Goal: Task Accomplishment & Management: Complete application form

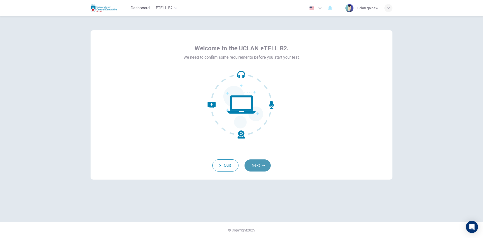
click at [260, 167] on button "Next" at bounding box center [258, 165] width 26 height 12
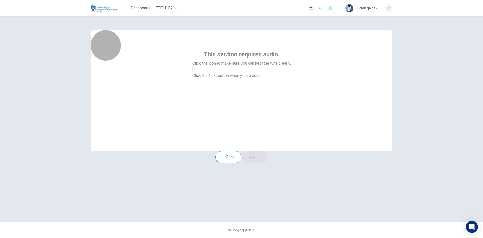
click at [194, 72] on button "button" at bounding box center [193, 69] width 1 height 5
click at [260, 163] on button "Next" at bounding box center [255, 157] width 26 height 12
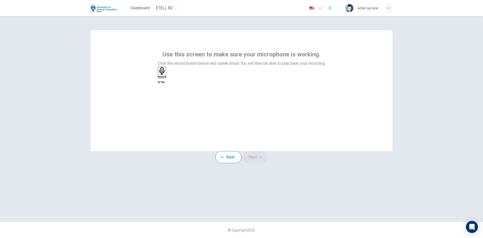
click at [166, 78] on div "Record" at bounding box center [162, 72] width 8 height 11
click at [163, 75] on div "Stop" at bounding box center [160, 71] width 5 height 8
click at [253, 163] on button "Next" at bounding box center [255, 157] width 26 height 12
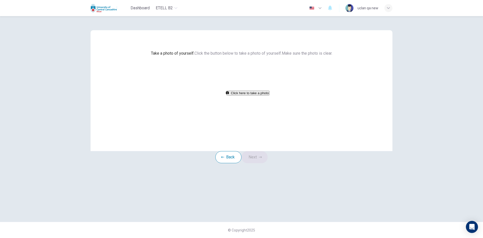
click at [388, 5] on div "button" at bounding box center [389, 8] width 8 height 8
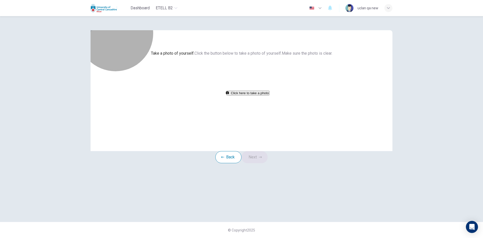
click at [236, 95] on button "Click here to take a photo" at bounding box center [248, 93] width 43 height 5
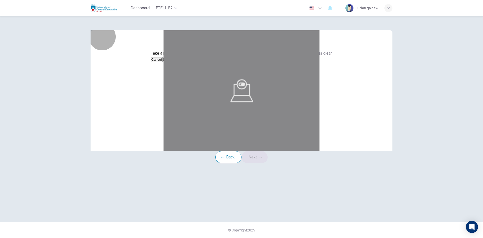
click at [171, 62] on button "Save" at bounding box center [166, 59] width 9 height 5
click at [257, 163] on button "Next" at bounding box center [255, 157] width 26 height 12
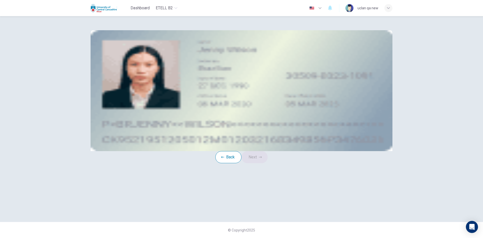
click at [151, 74] on span "Take a photo" at bounding box center [140, 71] width 22 height 5
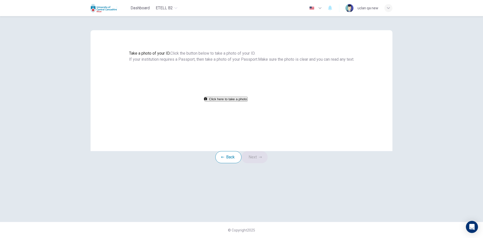
click at [248, 101] on button "Click here to take a photo" at bounding box center [226, 99] width 43 height 5
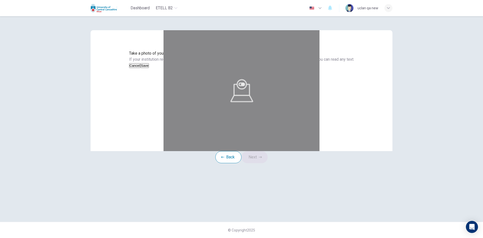
click at [149, 68] on button "Save" at bounding box center [144, 65] width 9 height 5
click at [261, 163] on button "Next" at bounding box center [255, 157] width 26 height 12
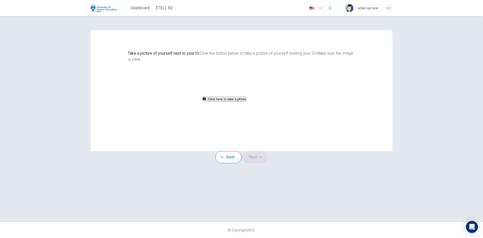
click at [246, 101] on button "Click here to take a photo" at bounding box center [224, 99] width 43 height 5
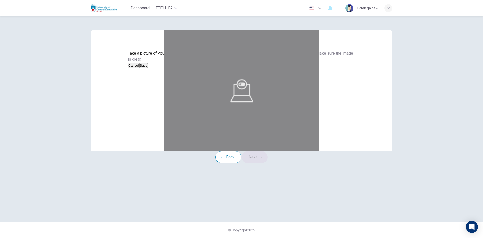
click at [148, 68] on button "Save" at bounding box center [143, 65] width 9 height 5
click at [262, 159] on icon "button" at bounding box center [260, 157] width 3 height 3
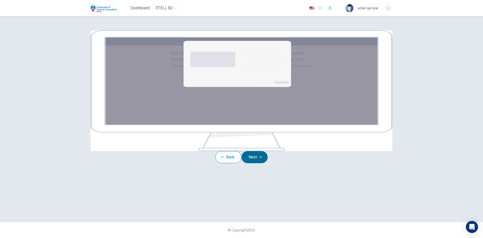
click at [265, 163] on button "Next" at bounding box center [255, 157] width 26 height 12
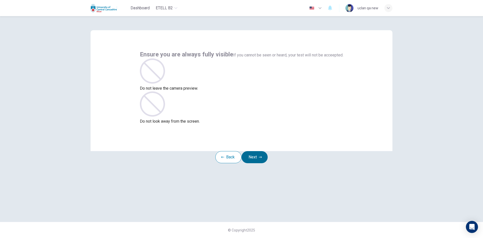
click at [267, 163] on button "Next" at bounding box center [255, 157] width 26 height 12
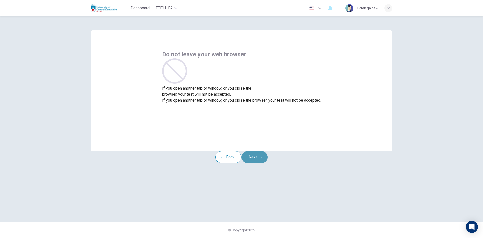
click at [267, 163] on button "Next" at bounding box center [255, 157] width 26 height 12
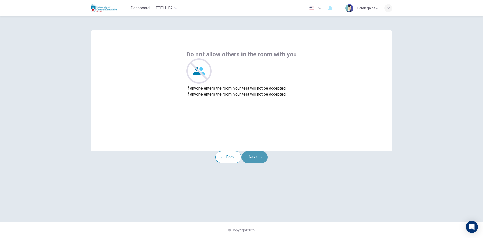
click at [267, 163] on button "Next" at bounding box center [255, 157] width 26 height 12
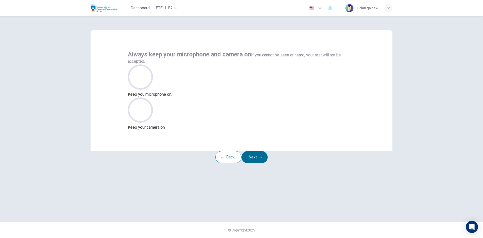
click at [267, 163] on button "Next" at bounding box center [255, 157] width 26 height 12
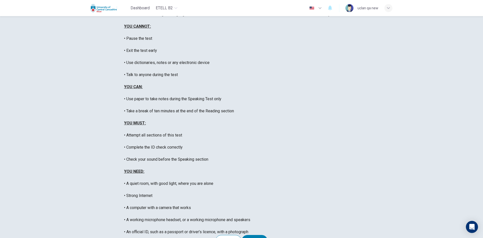
scroll to position [42, 0]
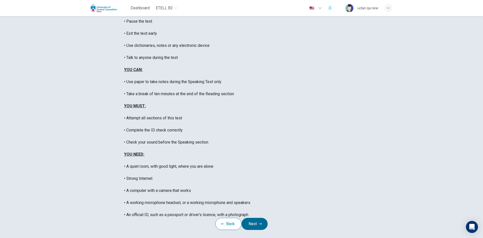
click at [257, 218] on button "Next" at bounding box center [255, 224] width 26 height 12
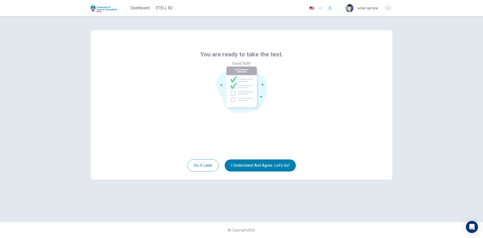
scroll to position [0, 0]
click at [261, 162] on button "I understand and agree. Let’s go!" at bounding box center [260, 165] width 71 height 12
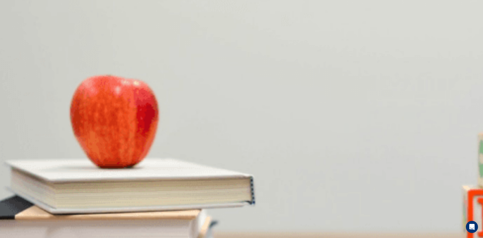
click at [253, 137] on body "This site uses cookies, as explained in our Privacy Policy . If you agree to th…" at bounding box center [241, 119] width 483 height 238
type input "*"
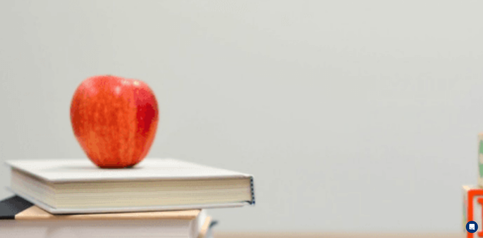
type input "*"
type input "***"
type input "*"
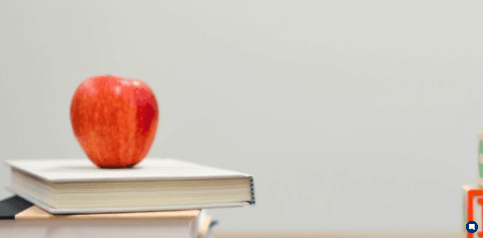
type input "***"
type input "*"
drag, startPoint x: 330, startPoint y: 18, endPoint x: 287, endPoint y: 20, distance: 42.9
click at [292, 19] on body "This site uses cookies, as explained in our Privacy Policy . If you agree to th…" at bounding box center [241, 119] width 483 height 238
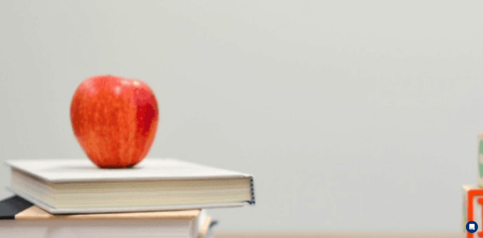
type input "*"
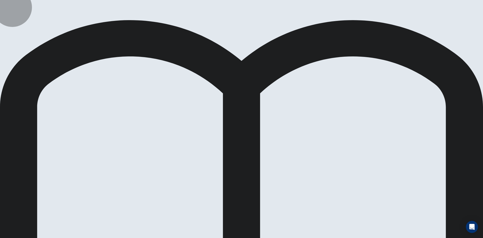
click at [276, 103] on body "This site uses cookies, as explained in our Privacy Policy . If you agree to th…" at bounding box center [241, 119] width 483 height 238
type input "*"
click at [290, 150] on body "This site uses cookies, as explained in our Privacy Policy . If you agree to th…" at bounding box center [241, 119] width 483 height 238
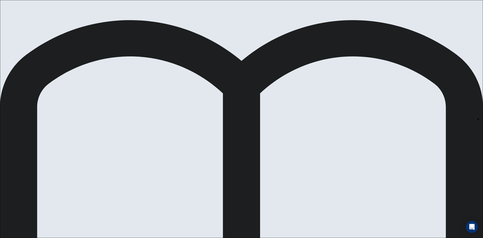
type input "*"
click at [285, 163] on body "This site uses cookies, as explained in our Privacy Policy . If you agree to th…" at bounding box center [241, 119] width 483 height 238
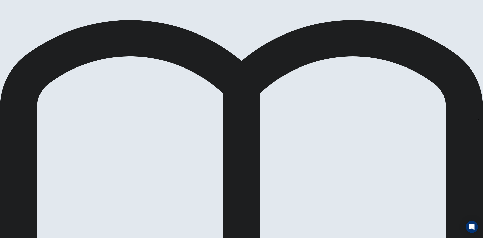
type input "*"
click at [283, 143] on body "This site uses cookies, as explained in our Privacy Policy . If you agree to th…" at bounding box center [241, 119] width 483 height 238
type input "*"
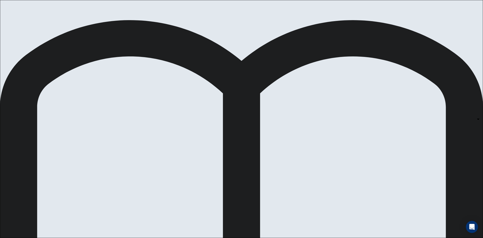
click at [279, 103] on body "This site uses cookies, as explained in our Privacy Policy . If you agree to th…" at bounding box center [241, 119] width 483 height 238
type input "*"
click at [278, 165] on body "This site uses cookies, as explained in our Privacy Policy . If you agree to th…" at bounding box center [241, 119] width 483 height 238
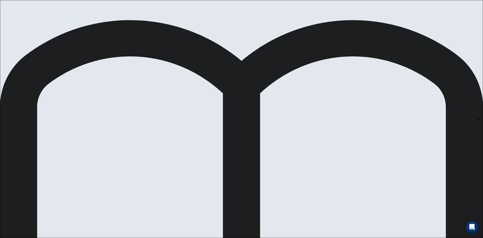
type input "*"
click at [287, 125] on body "This site uses cookies, as explained in our Privacy Policy . If you agree to th…" at bounding box center [241, 119] width 483 height 238
type input "*"
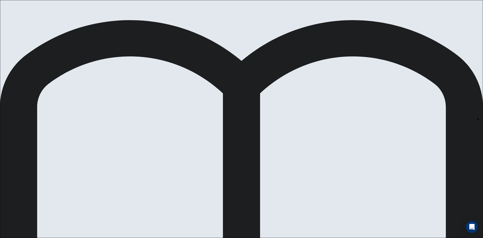
click at [341, 91] on body "This site uses cookies, as explained in our Privacy Policy . If you agree to th…" at bounding box center [241, 119] width 483 height 238
type input "*"
click at [356, 171] on body "This site uses cookies, as explained in our Privacy Policy . If you agree to th…" at bounding box center [241, 119] width 483 height 238
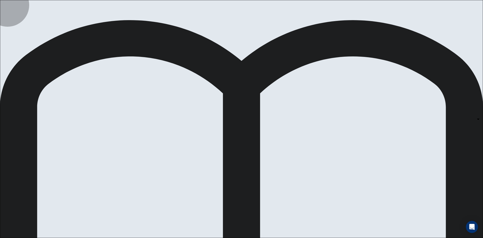
type input "*"
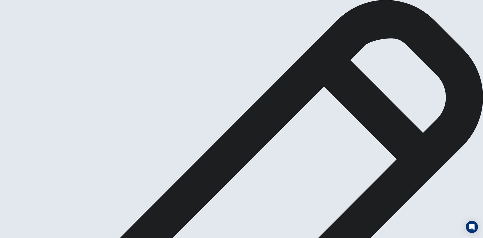
type textarea "********"
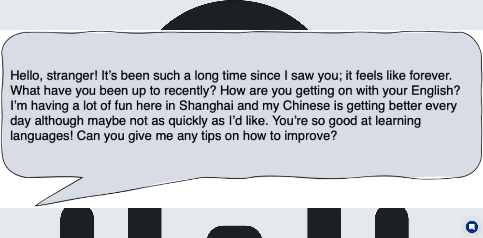
click at [158, 81] on img at bounding box center [241, 119] width 483 height 238
click at [175, 73] on img at bounding box center [241, 119] width 483 height 238
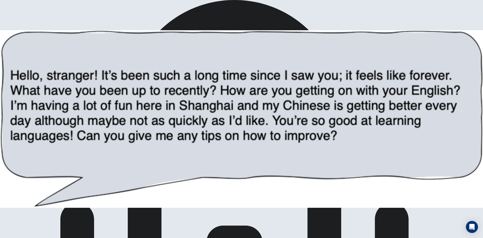
scroll to position [0, 0]
click at [180, 40] on img at bounding box center [241, 119] width 483 height 238
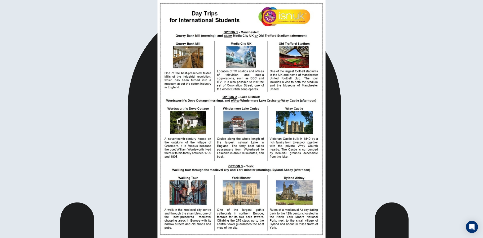
scroll to position [15, 0]
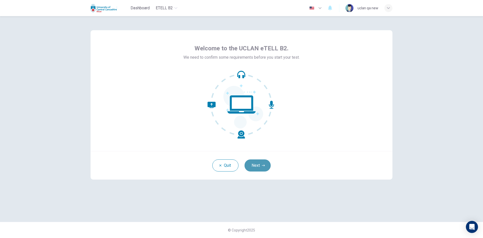
click at [259, 165] on button "Next" at bounding box center [258, 165] width 26 height 12
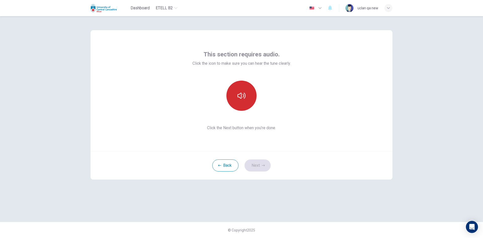
click at [235, 93] on button "button" at bounding box center [242, 96] width 30 height 30
click at [256, 164] on button "Next" at bounding box center [258, 165] width 26 height 12
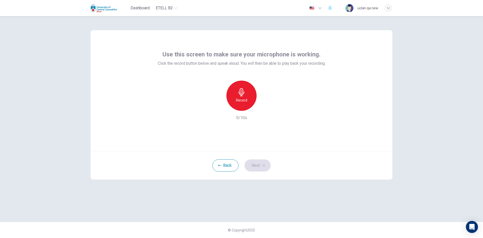
click at [244, 104] on div "Record" at bounding box center [242, 96] width 30 height 30
click at [244, 104] on div "Stop" at bounding box center [242, 96] width 30 height 30
click at [262, 167] on icon "button" at bounding box center [263, 165] width 3 height 3
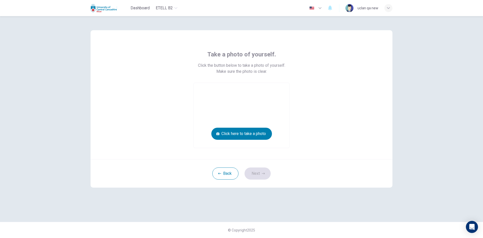
click at [256, 135] on button "Click here to take a photo" at bounding box center [241, 134] width 61 height 12
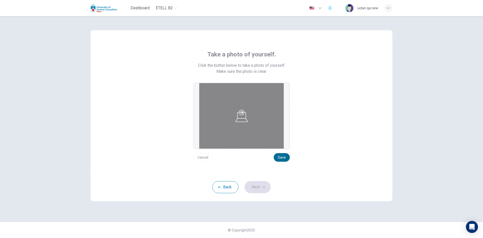
click at [279, 159] on button "Save" at bounding box center [282, 157] width 16 height 9
click at [260, 183] on button "Next" at bounding box center [258, 187] width 26 height 12
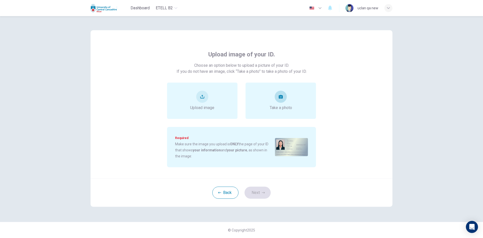
click at [279, 111] on div "Take a photo" at bounding box center [281, 101] width 70 height 36
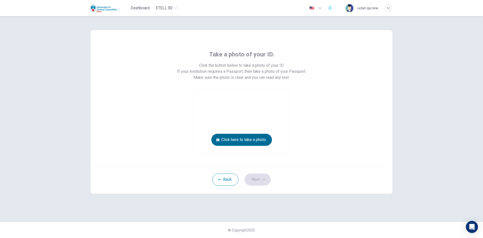
click at [267, 140] on button "Click here to take a photo" at bounding box center [241, 140] width 61 height 12
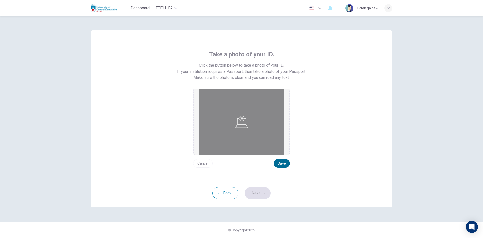
click at [285, 163] on button "Save" at bounding box center [282, 163] width 16 height 9
click at [260, 190] on button "Next" at bounding box center [258, 193] width 26 height 12
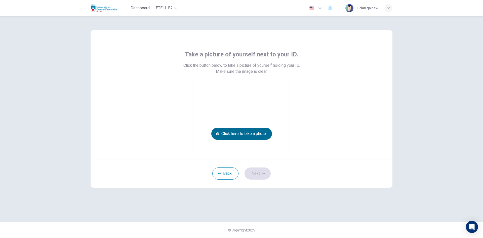
click at [262, 134] on button "Click here to take a photo" at bounding box center [241, 134] width 61 height 12
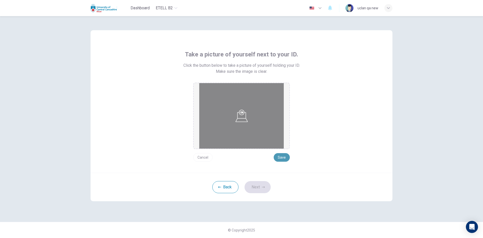
click at [283, 158] on button "Save" at bounding box center [282, 157] width 16 height 9
click at [270, 185] on button "Next" at bounding box center [258, 187] width 26 height 12
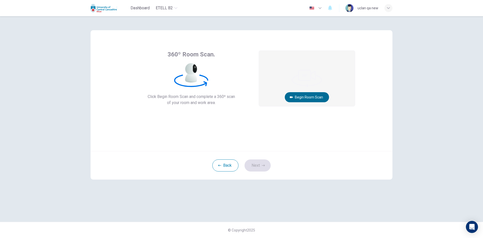
click at [302, 96] on button "Begin Room Scan" at bounding box center [307, 97] width 44 height 10
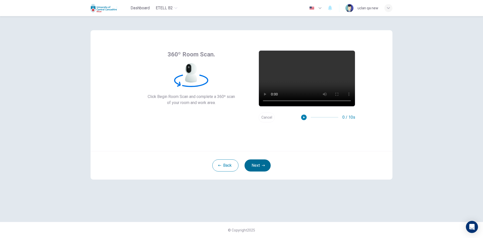
click at [264, 165] on icon "button" at bounding box center [263, 165] width 3 height 2
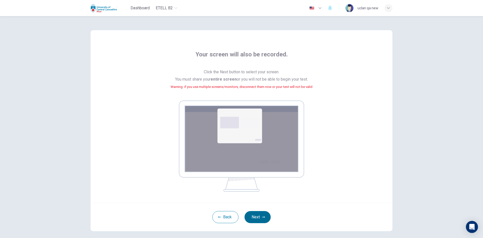
click at [262, 211] on button "Next" at bounding box center [258, 217] width 26 height 12
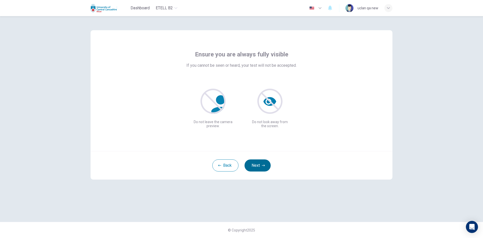
click at [256, 169] on button "Next" at bounding box center [258, 165] width 26 height 12
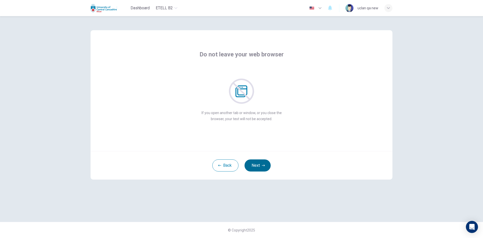
click at [256, 169] on button "Next" at bounding box center [258, 165] width 26 height 12
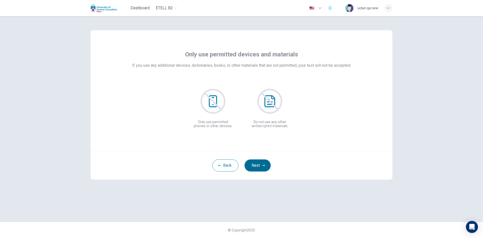
click at [256, 169] on button "Next" at bounding box center [258, 165] width 26 height 12
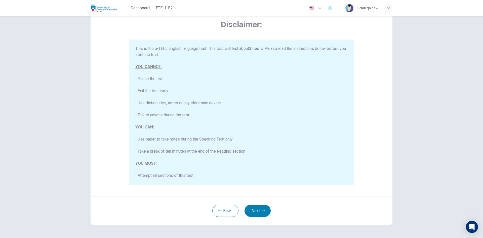
scroll to position [42, 0]
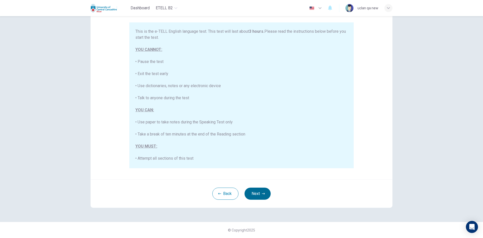
click at [259, 191] on button "Next" at bounding box center [258, 194] width 26 height 12
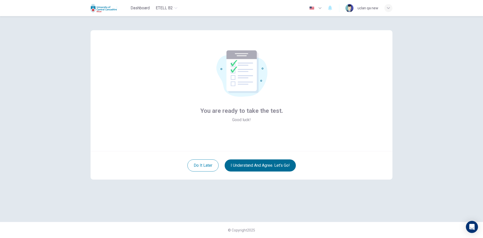
scroll to position [0, 0]
click at [254, 160] on button "I understand and agree. Let’s go!" at bounding box center [260, 165] width 71 height 12
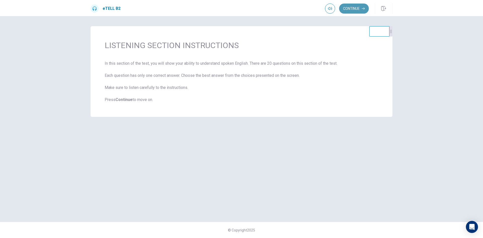
click at [350, 10] on button "Continue" at bounding box center [354, 9] width 30 height 10
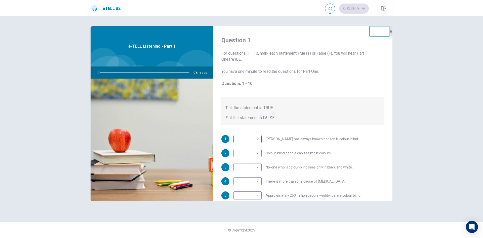
click at [254, 137] on body "This site uses cookies, as explained in our Privacy Policy . If you agree to th…" at bounding box center [241, 119] width 483 height 238
type input "*"
click at [250, 148] on li "T" at bounding box center [248, 147] width 28 height 8
type input "*"
click at [352, 9] on button "Continue" at bounding box center [354, 9] width 30 height 10
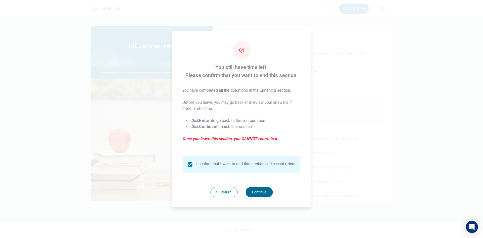
click at [266, 193] on button "Continue" at bounding box center [259, 192] width 27 height 10
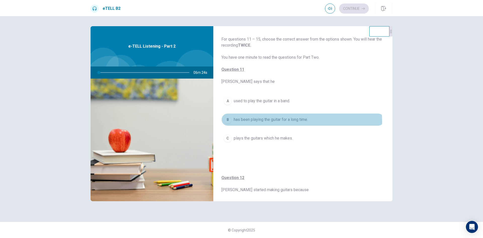
click at [263, 122] on span "has been playing the guitar for a long time." at bounding box center [271, 120] width 74 height 6
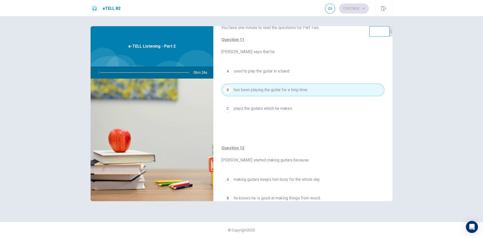
scroll to position [126, 0]
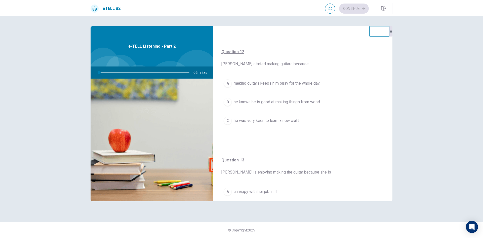
click at [256, 125] on button "C he was very keen to learn a new craft." at bounding box center [303, 120] width 163 height 13
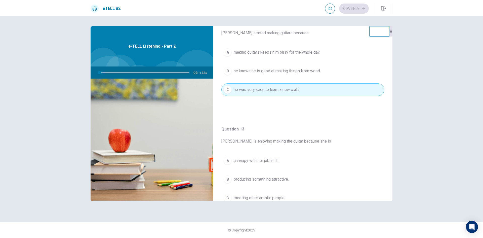
scroll to position [201, 0]
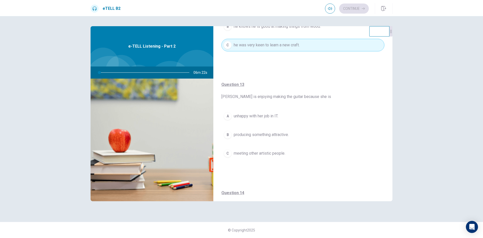
click at [251, 120] on button "A unhappy with her job in IT." at bounding box center [303, 116] width 163 height 13
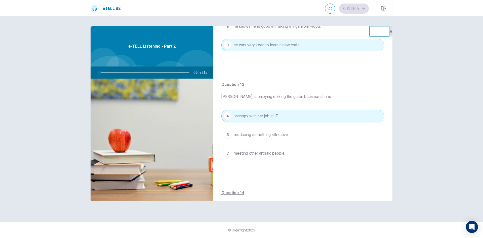
scroll to position [352, 0]
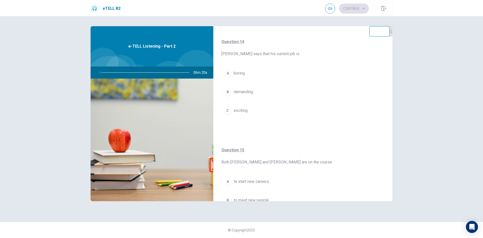
click at [248, 115] on button "C exciting." at bounding box center [303, 110] width 163 height 13
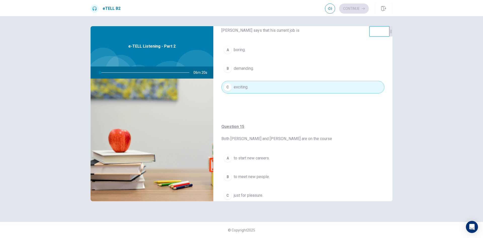
scroll to position [396, 0]
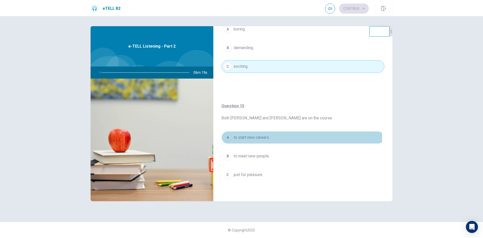
click at [247, 140] on span "to start new careers." at bounding box center [252, 137] width 36 height 6
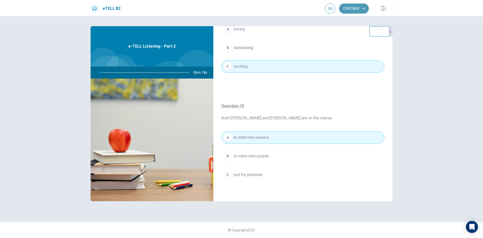
click at [345, 10] on button "Continue" at bounding box center [354, 9] width 30 height 10
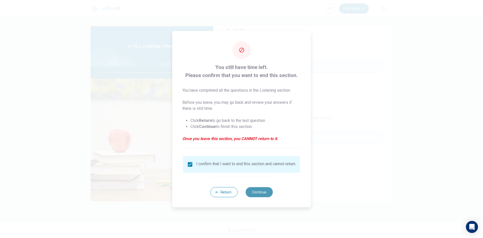
click at [266, 194] on button "Continue" at bounding box center [259, 192] width 27 height 10
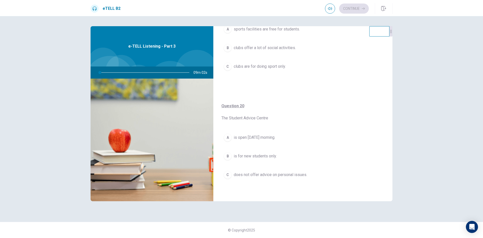
click at [273, 71] on button "C clubs are for doing sport only." at bounding box center [303, 66] width 163 height 13
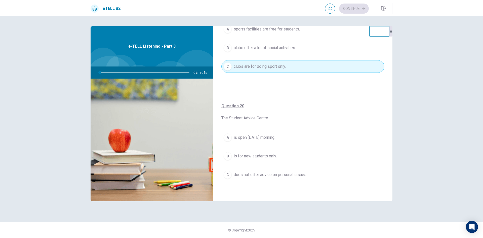
click at [268, 135] on span "is open on Saturday morning." at bounding box center [255, 137] width 42 height 6
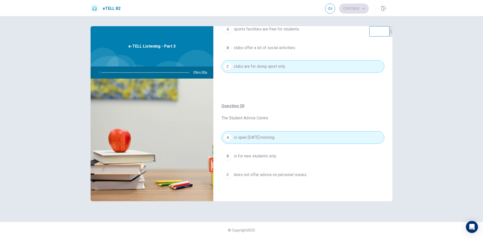
scroll to position [259, 0]
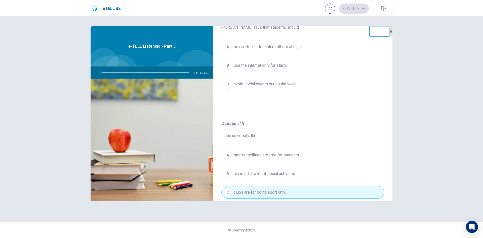
click at [266, 84] on span "avoid social events during the week." at bounding box center [266, 84] width 64 height 6
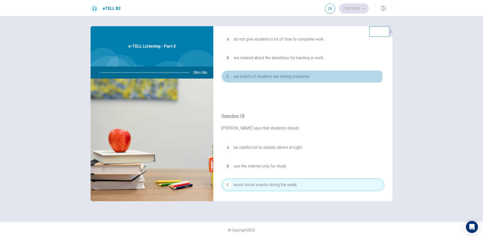
click at [258, 73] on button "C are helpful if students are having problems." at bounding box center [303, 76] width 163 height 13
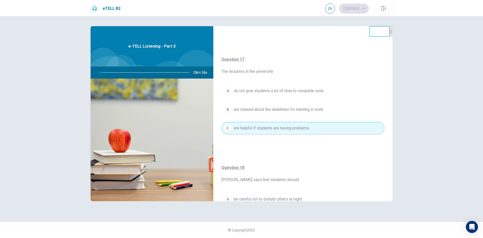
scroll to position [32, 0]
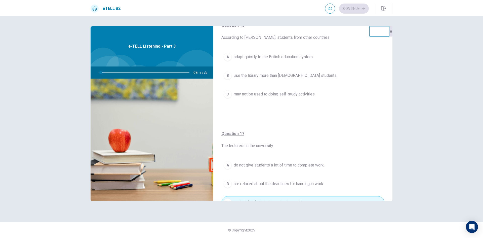
click at [262, 59] on span "adapt quickly to the British education system." at bounding box center [274, 57] width 80 height 6
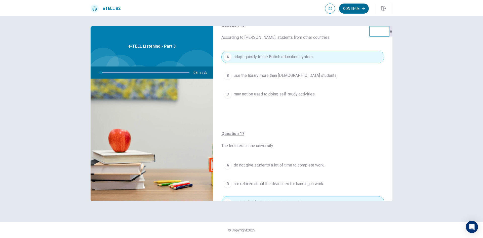
click at [355, 7] on button "Continue" at bounding box center [354, 9] width 30 height 10
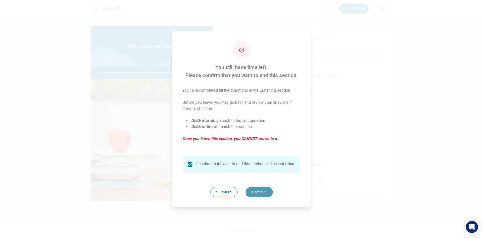
click at [267, 196] on button "Continue" at bounding box center [259, 192] width 27 height 10
type input "*"
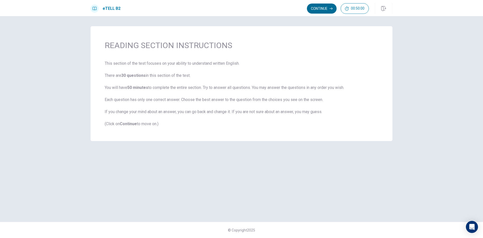
click at [317, 8] on button "Continue" at bounding box center [322, 9] width 30 height 10
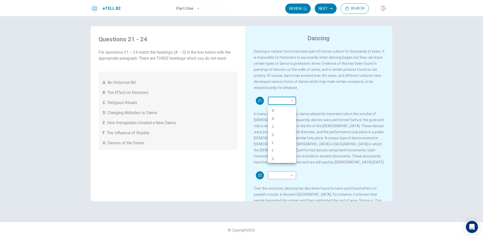
click at [283, 104] on body "This site uses cookies, as explained in our Privacy Policy . If you agree to th…" at bounding box center [241, 119] width 483 height 238
click at [278, 122] on li "B" at bounding box center [282, 119] width 28 height 8
type input "*"
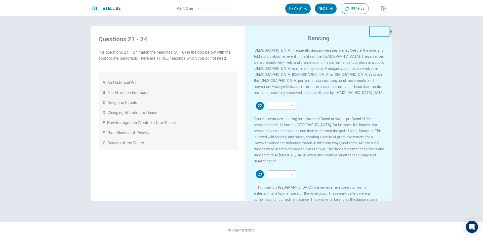
scroll to position [76, 0]
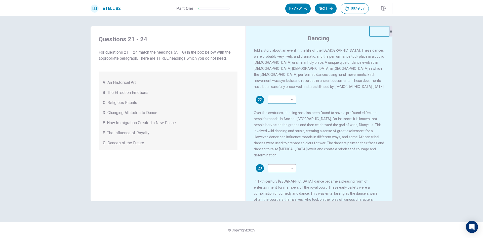
click at [286, 98] on body "This site uses cookies, as explained in our Privacy Policy . If you agree to th…" at bounding box center [241, 119] width 483 height 238
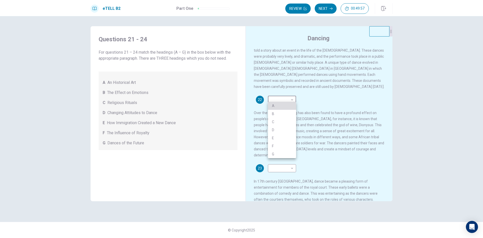
click at [284, 109] on li "A" at bounding box center [282, 106] width 28 height 8
type input "*"
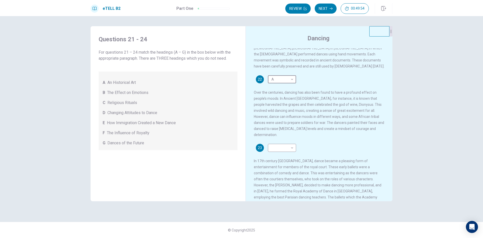
scroll to position [126, 0]
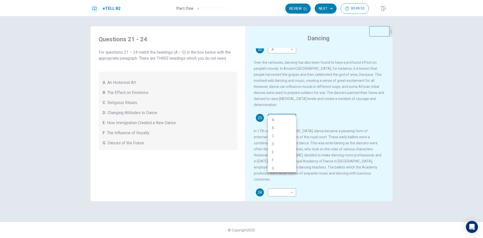
click at [280, 112] on body "This site uses cookies, as explained in our Privacy Policy . If you agree to th…" at bounding box center [241, 119] width 483 height 238
click at [280, 144] on li "D" at bounding box center [282, 144] width 28 height 8
type input "*"
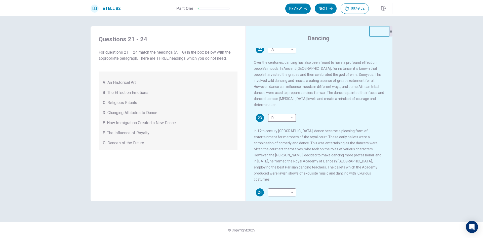
scroll to position [168, 0]
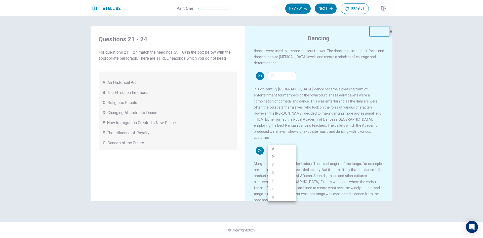
click at [284, 141] on body "This site uses cookies, as explained in our Privacy Policy . If you agree to th…" at bounding box center [241, 119] width 483 height 238
click at [286, 156] on li "B" at bounding box center [282, 157] width 28 height 8
type input "*"
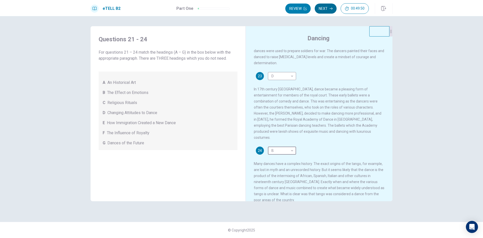
click at [326, 9] on button "Next" at bounding box center [326, 9] width 22 height 10
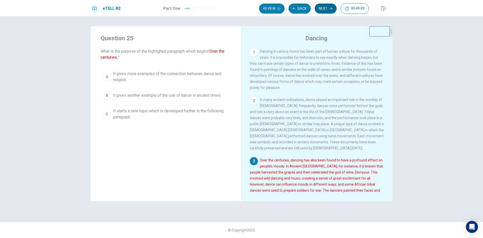
click at [199, 71] on span "It gives more examples of the connection between dance and religion." at bounding box center [171, 77] width 116 height 12
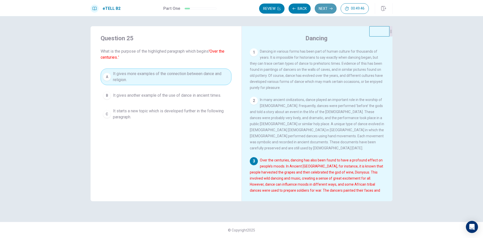
click at [327, 8] on button "Next" at bounding box center [326, 9] width 22 height 10
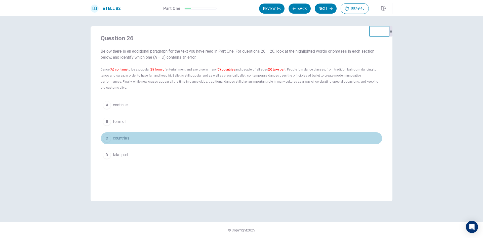
click at [160, 135] on button "C countries" at bounding box center [242, 138] width 282 height 13
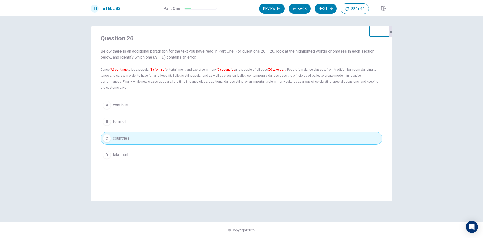
click at [324, 7] on button "Next" at bounding box center [326, 9] width 22 height 10
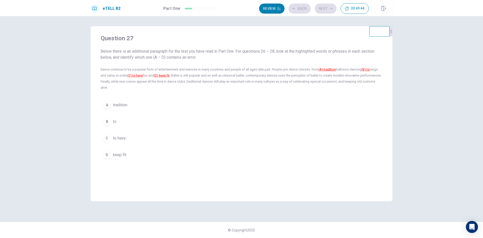
click at [178, 101] on button "A tradition" at bounding box center [242, 105] width 282 height 13
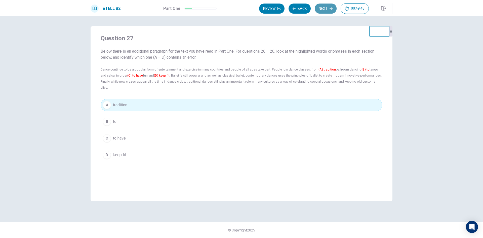
click at [323, 10] on button "Next" at bounding box center [326, 9] width 22 height 10
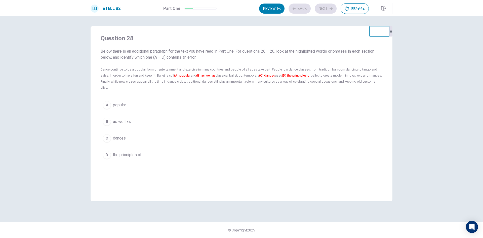
click at [171, 118] on button "B as well as" at bounding box center [242, 121] width 282 height 13
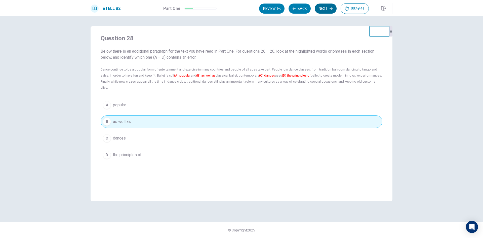
click at [324, 10] on button "Next" at bounding box center [326, 9] width 22 height 10
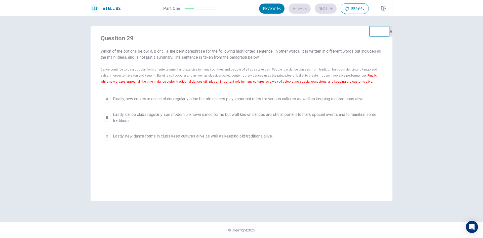
click at [204, 98] on span "Finally, new crazes in dance clubs regularly arise but old dances play importan…" at bounding box center [238, 99] width 251 height 6
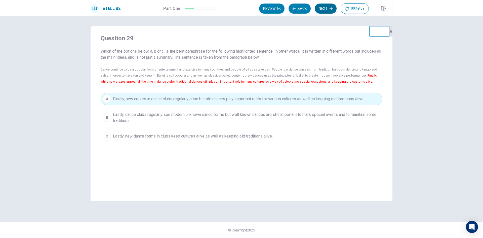
click at [320, 4] on button "Next" at bounding box center [326, 9] width 22 height 10
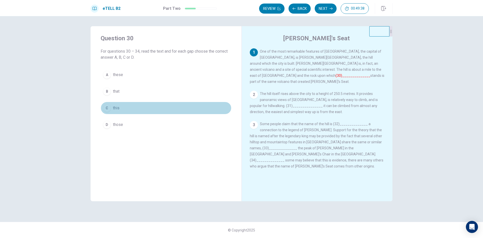
click at [155, 106] on button "C this" at bounding box center [166, 108] width 131 height 13
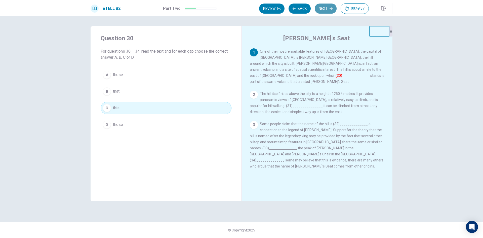
click at [323, 9] on button "Next" at bounding box center [326, 9] width 22 height 10
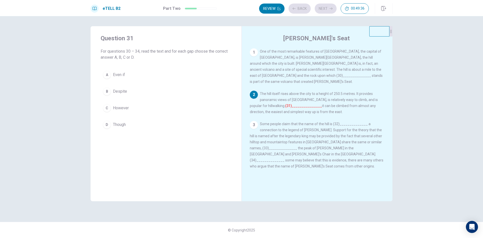
click at [170, 75] on button "A Even if" at bounding box center [166, 74] width 131 height 13
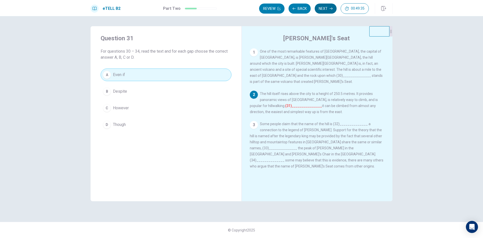
click at [322, 7] on button "Next" at bounding box center [326, 9] width 22 height 10
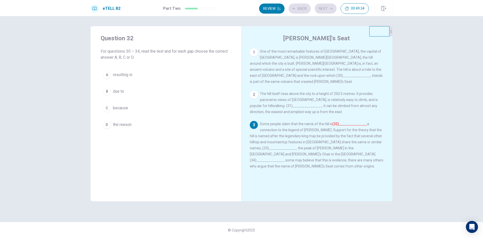
click at [180, 91] on button "B due to" at bounding box center [166, 91] width 131 height 13
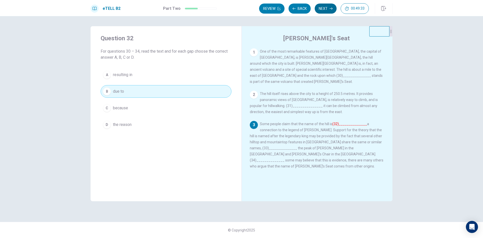
click at [330, 11] on button "Next" at bounding box center [326, 9] width 22 height 10
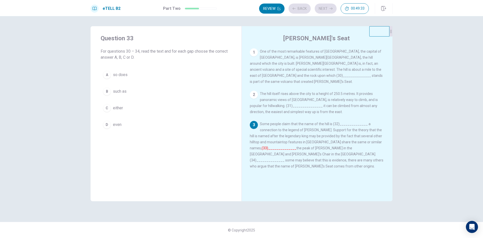
click at [179, 77] on button "A so does" at bounding box center [166, 74] width 131 height 13
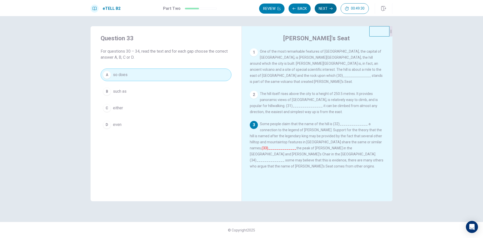
click at [324, 10] on button "Next" at bounding box center [326, 9] width 22 height 10
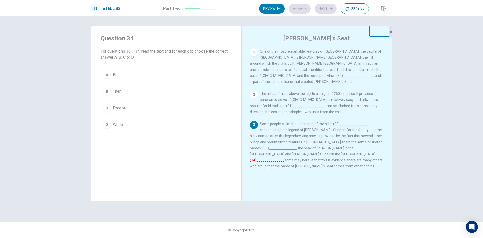
click at [172, 104] on button "C Except" at bounding box center [166, 108] width 131 height 13
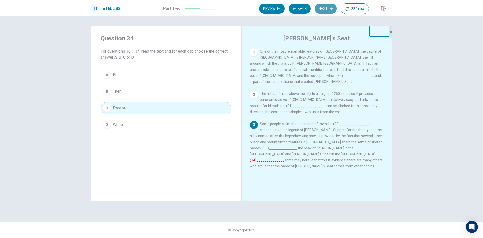
click at [330, 8] on icon "button" at bounding box center [331, 8] width 3 height 3
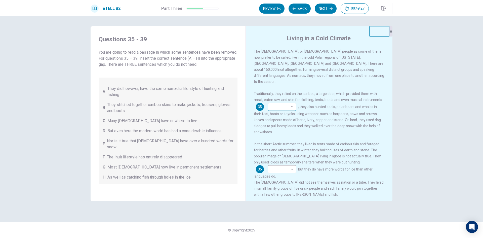
click at [277, 100] on body "This site uses cookies, as explained in our Privacy Policy . If you agree to th…" at bounding box center [241, 119] width 483 height 238
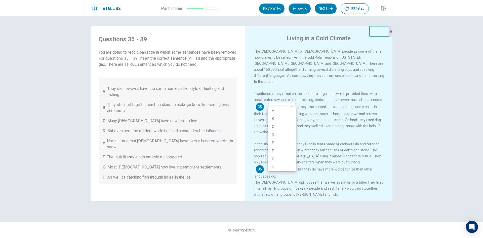
click at [282, 122] on li "B" at bounding box center [282, 119] width 28 height 8
type input "*"
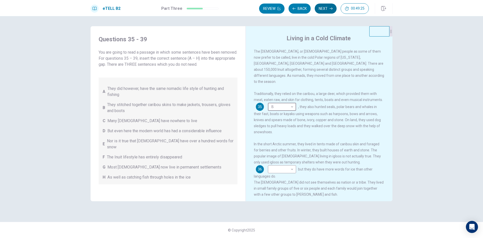
click at [328, 10] on button "Next" at bounding box center [326, 9] width 22 height 10
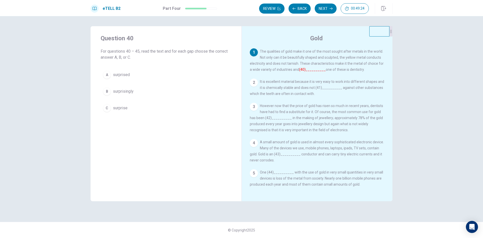
click at [192, 75] on button "A surprised" at bounding box center [166, 74] width 131 height 13
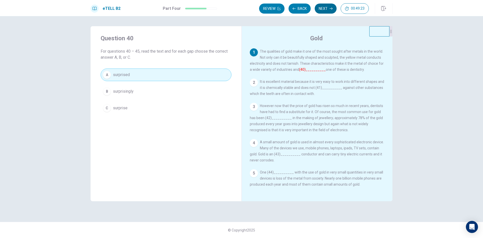
click at [325, 7] on button "Next" at bounding box center [326, 9] width 22 height 10
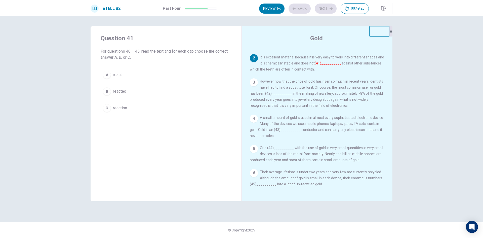
scroll to position [30, 0]
click at [199, 94] on button "B reacted" at bounding box center [166, 91] width 131 height 13
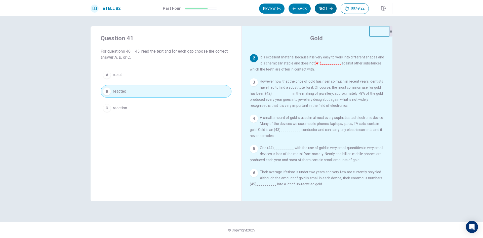
click at [330, 7] on button "Next" at bounding box center [326, 9] width 22 height 10
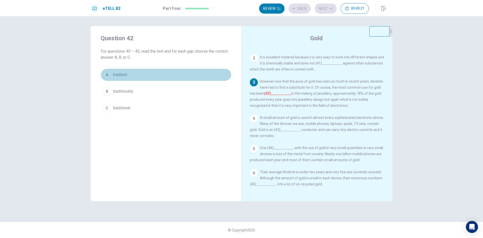
drag, startPoint x: 186, startPoint y: 76, endPoint x: 224, endPoint y: 65, distance: 39.3
click at [186, 76] on button "A tradition" at bounding box center [166, 74] width 131 height 13
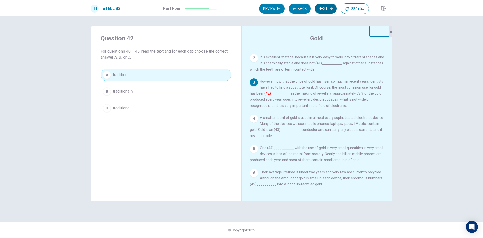
click at [331, 10] on button "Next" at bounding box center [326, 9] width 22 height 10
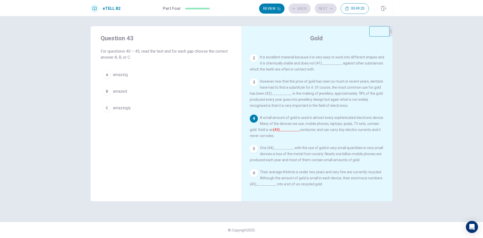
scroll to position [24, 0]
click at [186, 111] on button "C amazingly" at bounding box center [166, 108] width 131 height 13
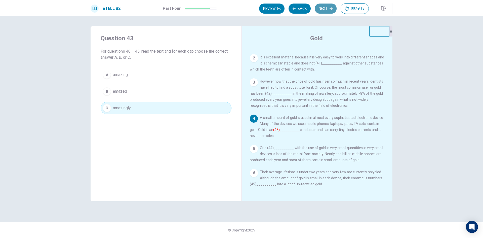
click at [323, 12] on button "Next" at bounding box center [326, 9] width 22 height 10
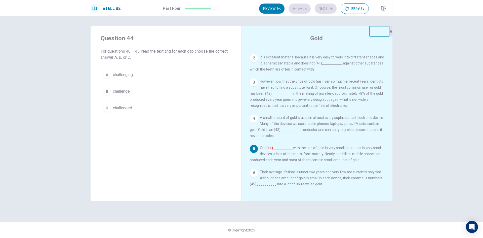
scroll to position [30, 0]
click at [183, 70] on button "A challenging" at bounding box center [166, 74] width 131 height 13
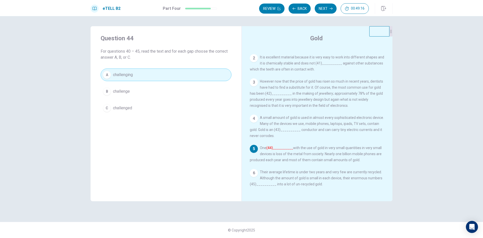
click at [325, 8] on button "Next" at bounding box center [326, 9] width 22 height 10
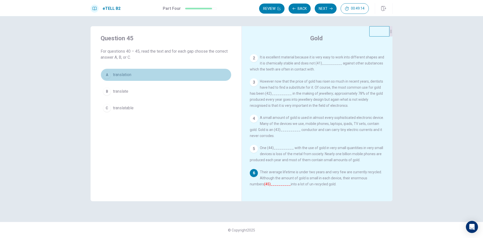
click at [196, 79] on button "A translation" at bounding box center [166, 74] width 131 height 13
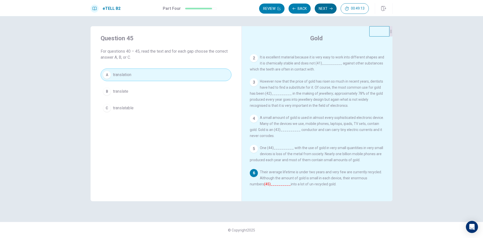
click at [323, 8] on button "Next" at bounding box center [326, 9] width 22 height 10
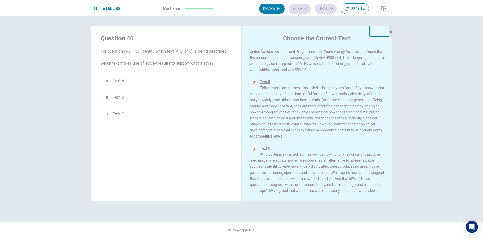
click at [178, 81] on button "A Text A" at bounding box center [166, 81] width 131 height 13
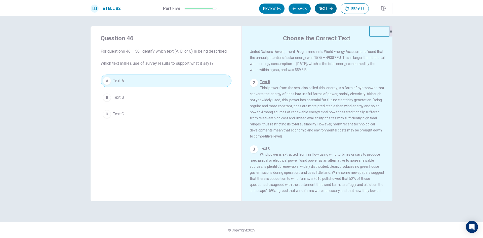
click at [327, 5] on button "Next" at bounding box center [326, 9] width 22 height 10
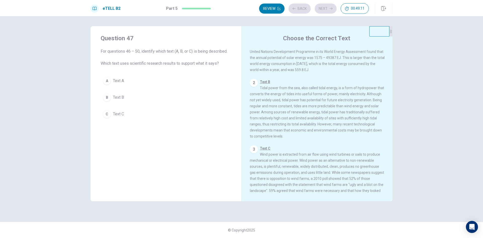
click at [178, 113] on button "C Text C" at bounding box center [166, 114] width 131 height 13
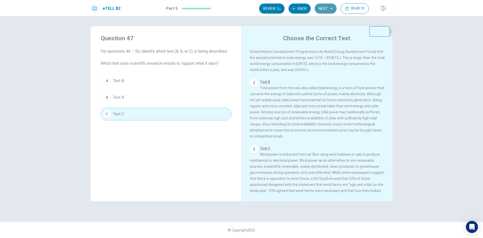
click at [329, 10] on button "Next" at bounding box center [326, 9] width 22 height 10
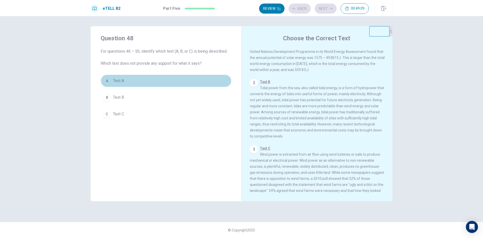
click at [208, 86] on button "A Text A" at bounding box center [166, 81] width 131 height 13
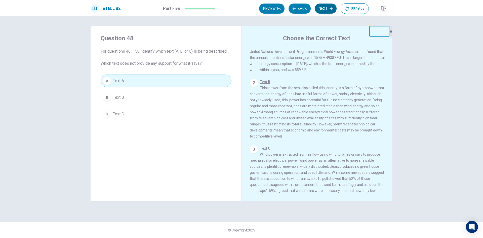
click at [322, 10] on button "Next" at bounding box center [326, 9] width 22 height 10
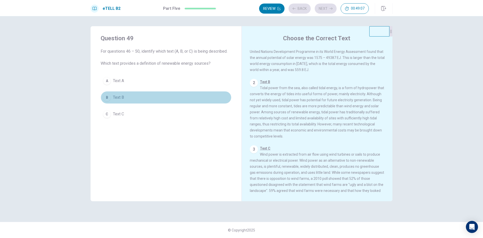
click at [190, 101] on button "B Text B" at bounding box center [166, 97] width 131 height 13
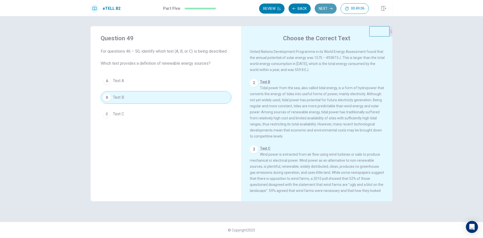
click at [320, 11] on button "Next" at bounding box center [326, 9] width 22 height 10
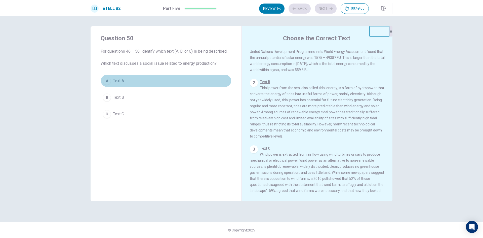
click at [207, 79] on button "A Text A" at bounding box center [166, 81] width 131 height 13
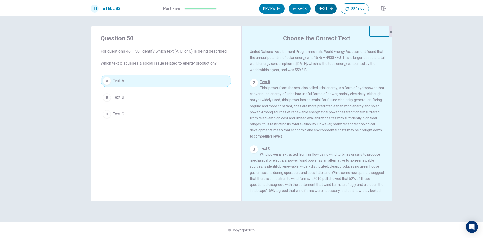
click at [319, 6] on button "Next" at bounding box center [326, 9] width 22 height 10
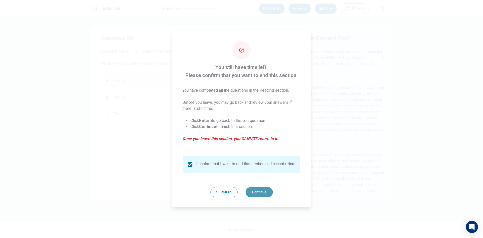
click at [261, 192] on button "Continue" at bounding box center [259, 192] width 27 height 10
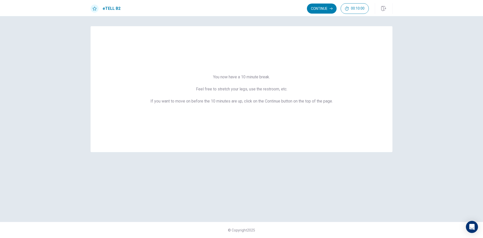
click at [314, 12] on button "Continue" at bounding box center [322, 9] width 30 height 10
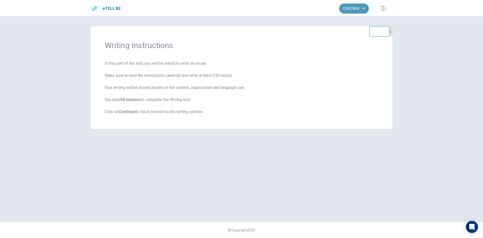
click at [359, 10] on button "Continue" at bounding box center [354, 9] width 30 height 10
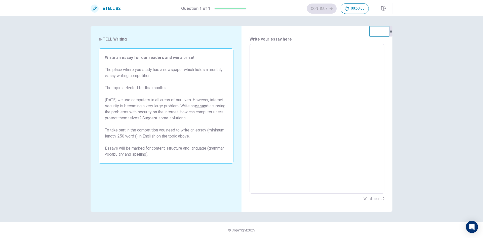
click at [324, 71] on textarea at bounding box center [317, 118] width 128 height 141
type textarea "**"
click at [318, 8] on button "Continue" at bounding box center [322, 9] width 30 height 10
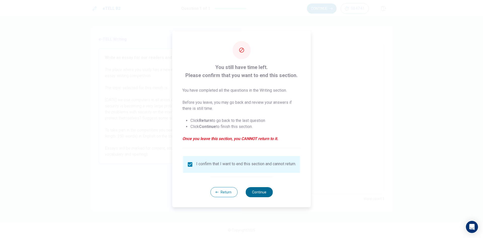
click at [261, 194] on button "Continue" at bounding box center [259, 192] width 27 height 10
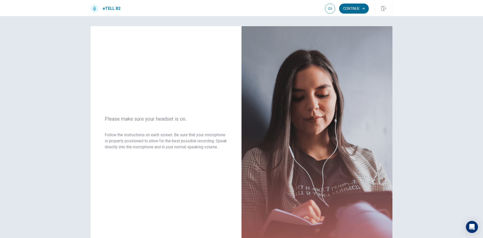
click at [362, 9] on button "Continue" at bounding box center [354, 9] width 30 height 10
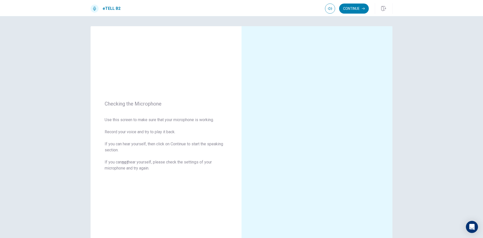
click at [355, 9] on button "Continue" at bounding box center [354, 9] width 30 height 10
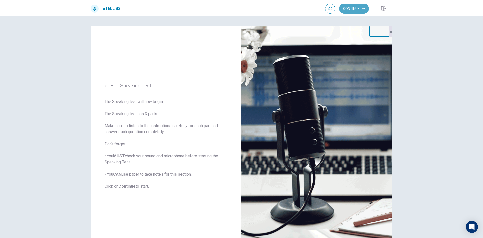
click at [355, 9] on button "Continue" at bounding box center [354, 9] width 30 height 10
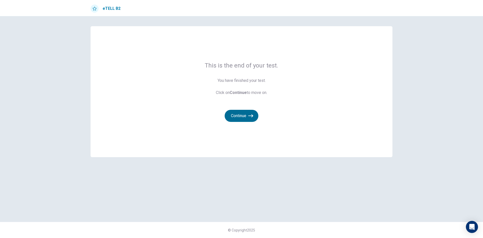
click at [235, 120] on button "Continue" at bounding box center [242, 116] width 34 height 12
